Goal: Information Seeking & Learning: Learn about a topic

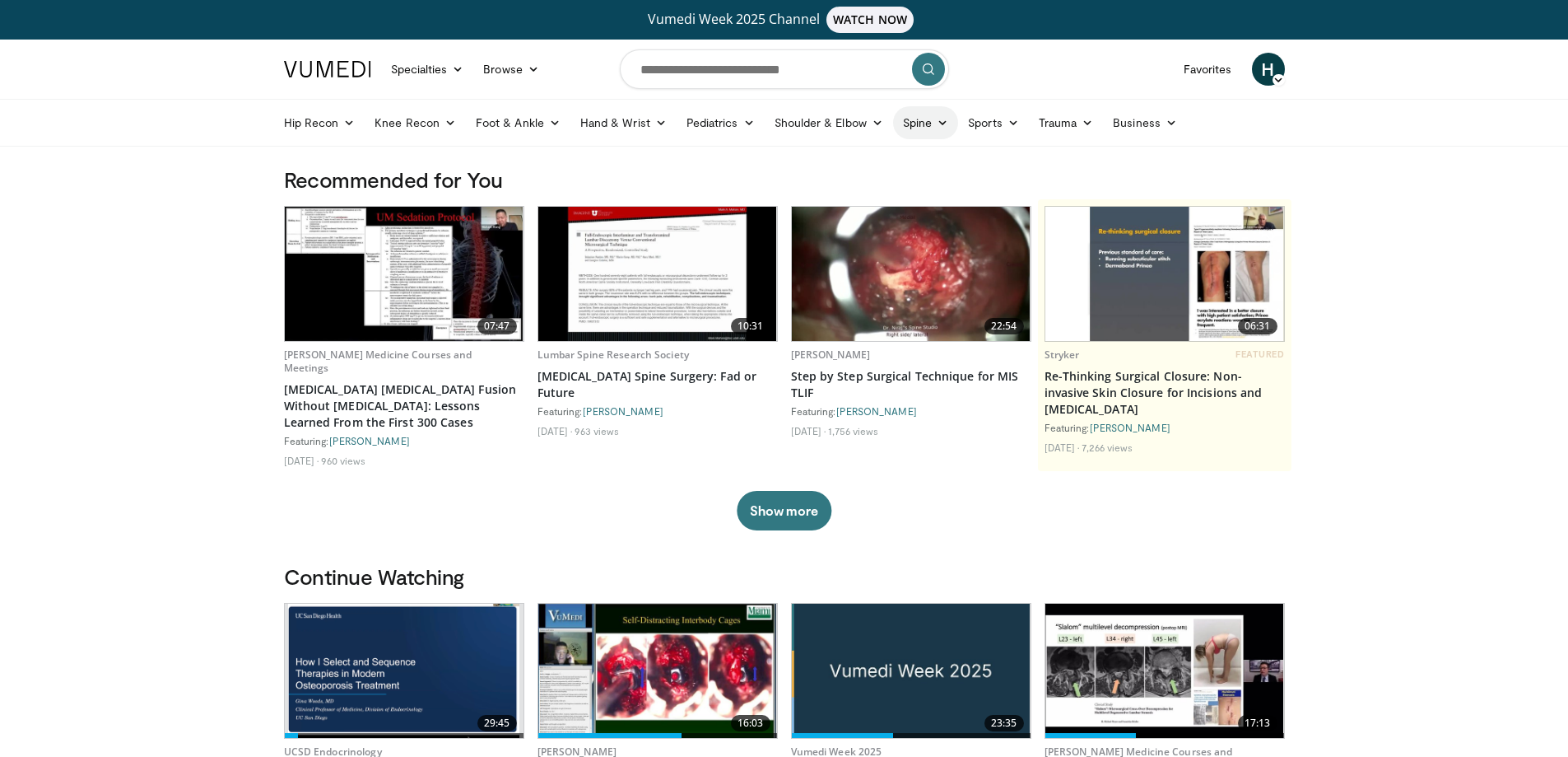
click at [933, 124] on link "Spine" at bounding box center [925, 123] width 65 height 33
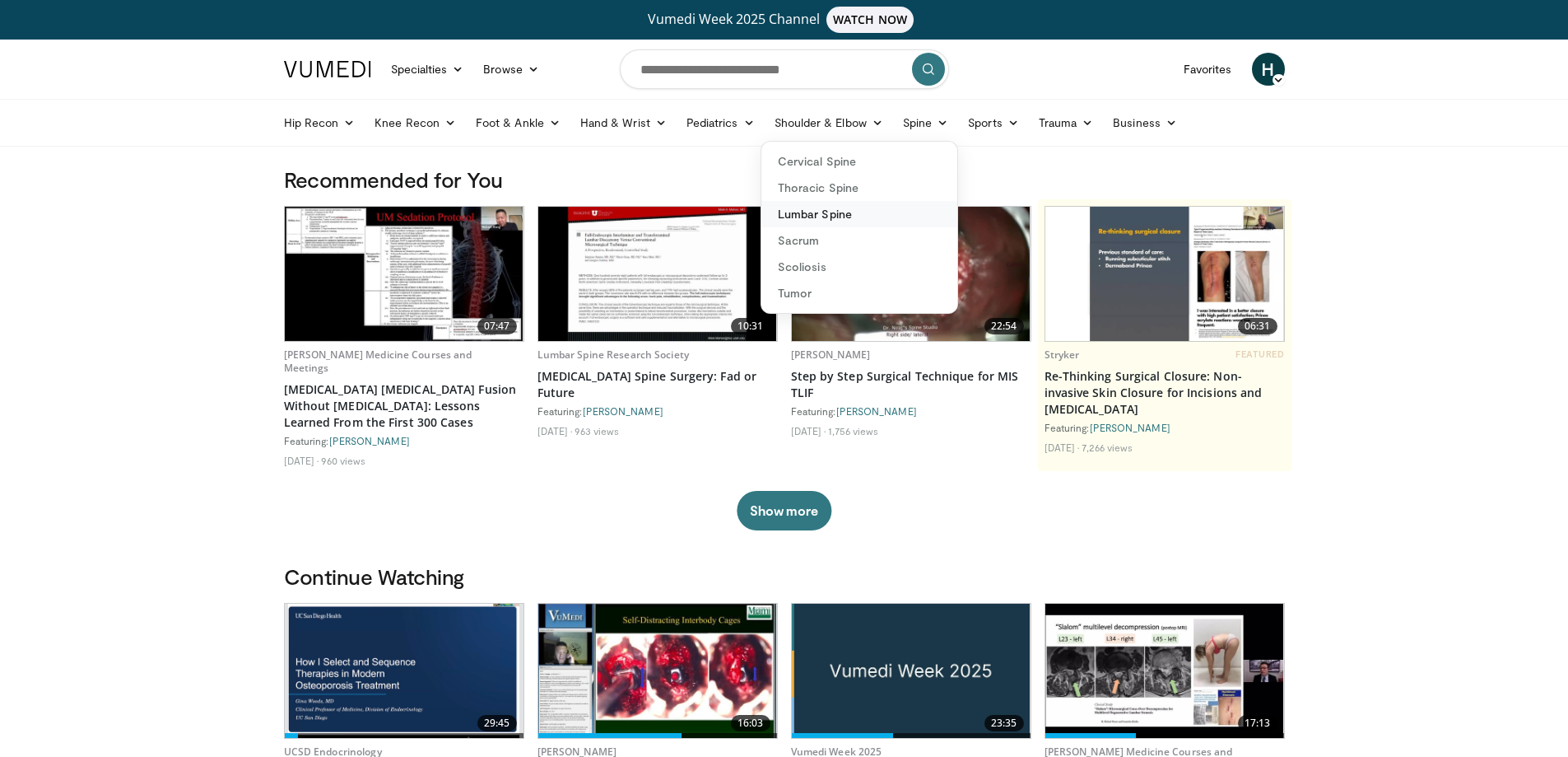
click at [854, 218] on link "Lumbar Spine" at bounding box center [860, 214] width 196 height 26
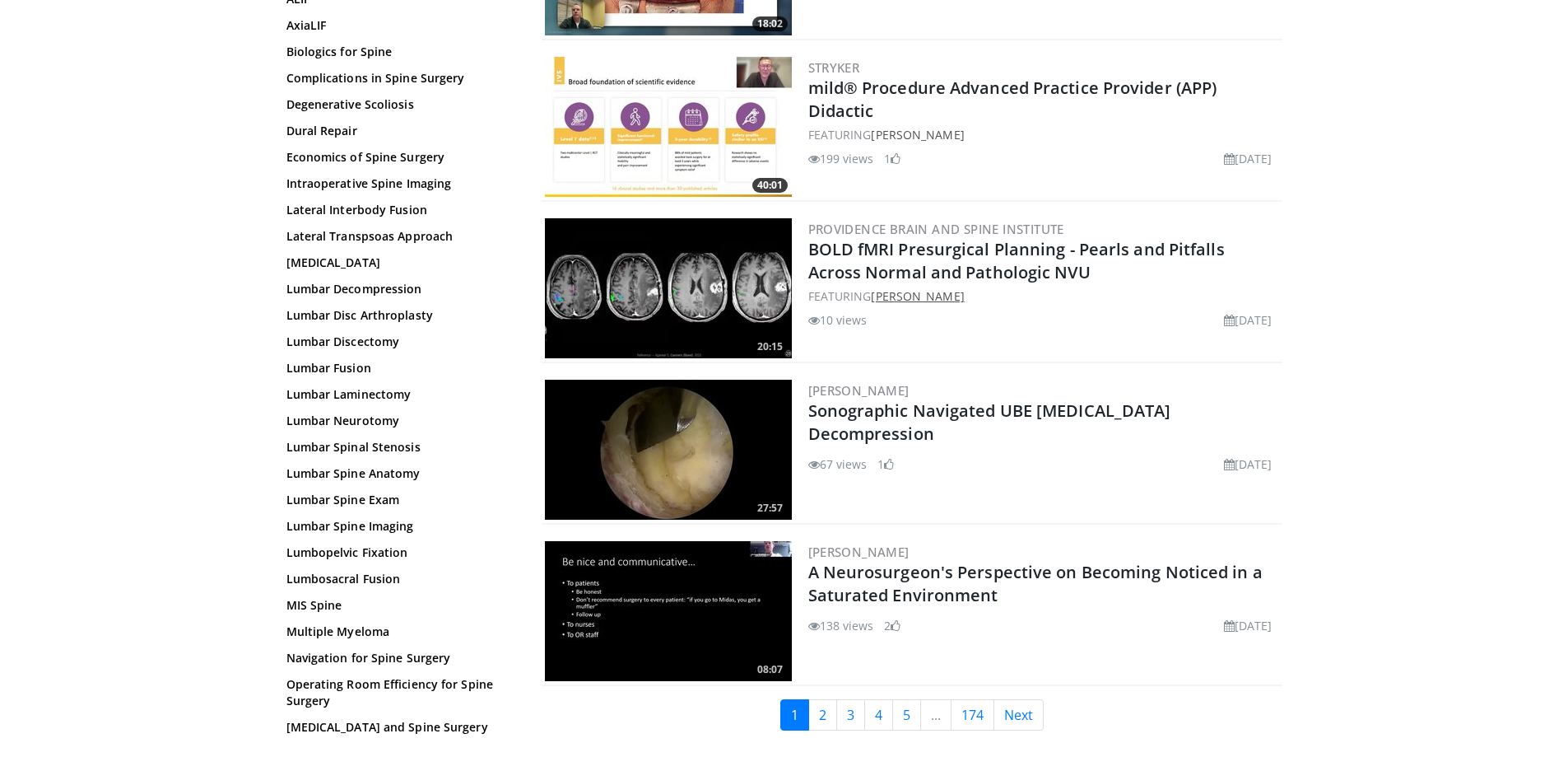
scroll to position [3706, 0]
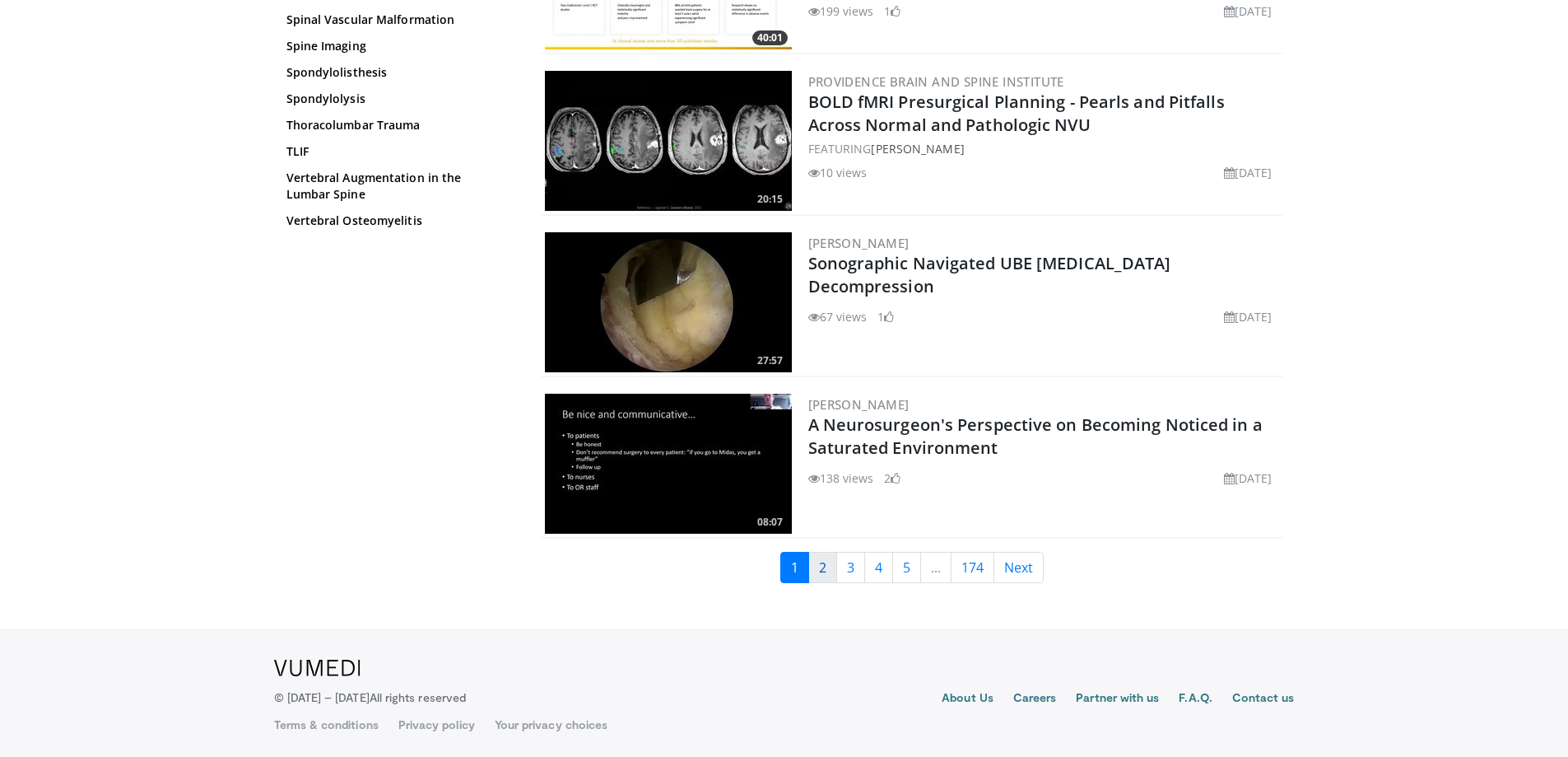
click at [833, 571] on link "2" at bounding box center [822, 567] width 29 height 31
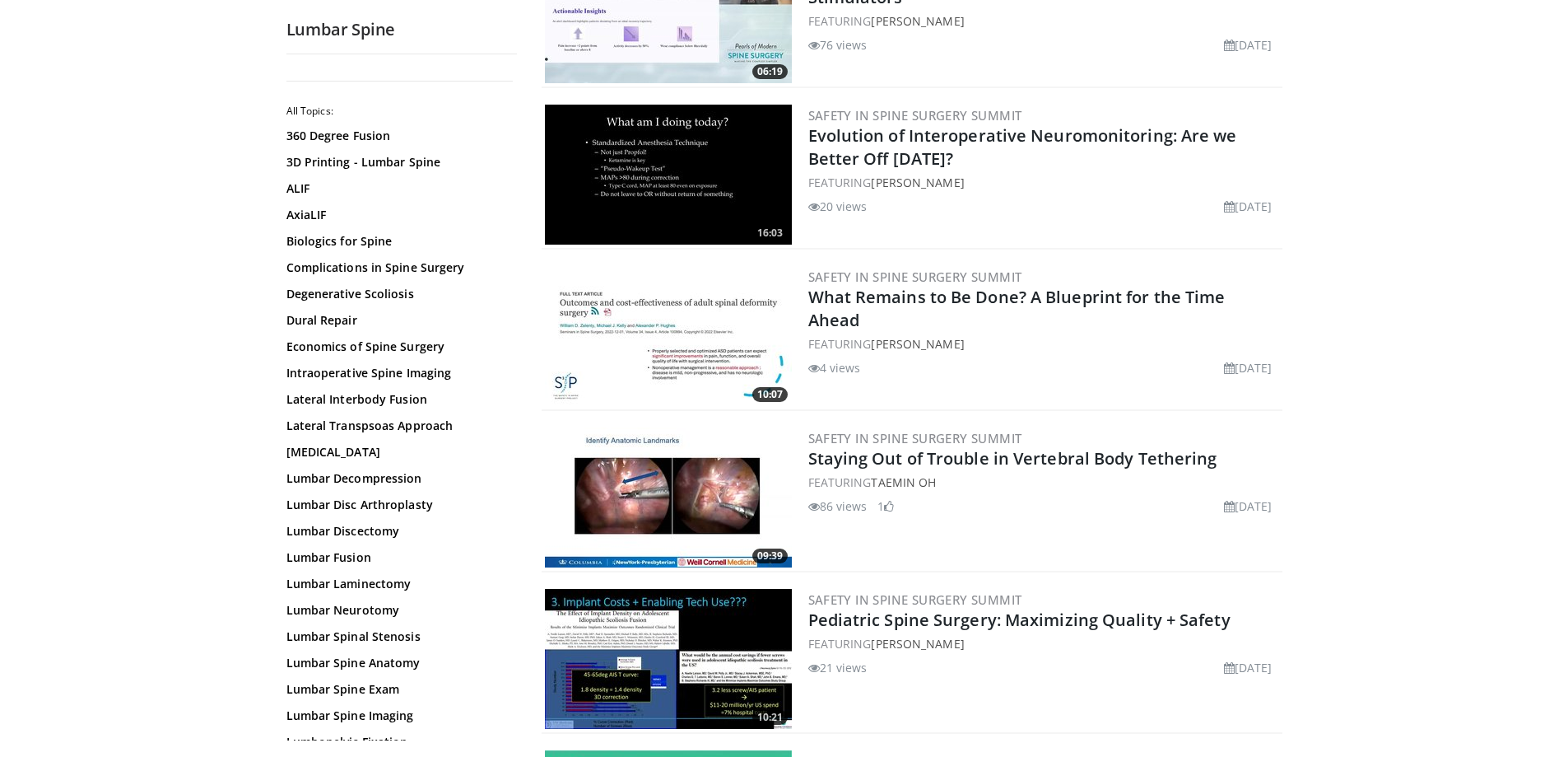
scroll to position [2388, 0]
